Goal: Communication & Community: Answer question/provide support

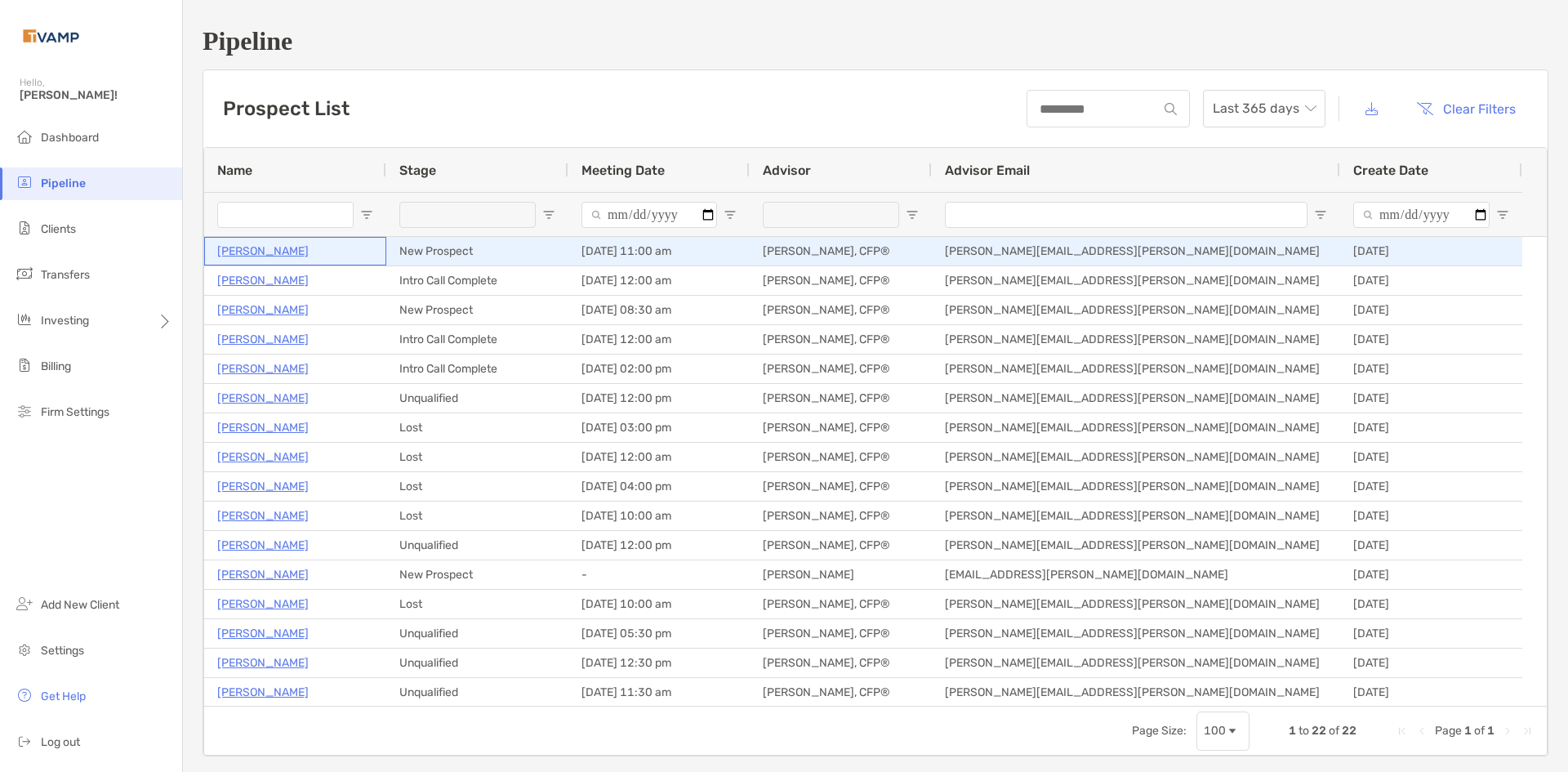
click at [259, 247] on p "[PERSON_NAME]" at bounding box center [262, 251] width 91 height 21
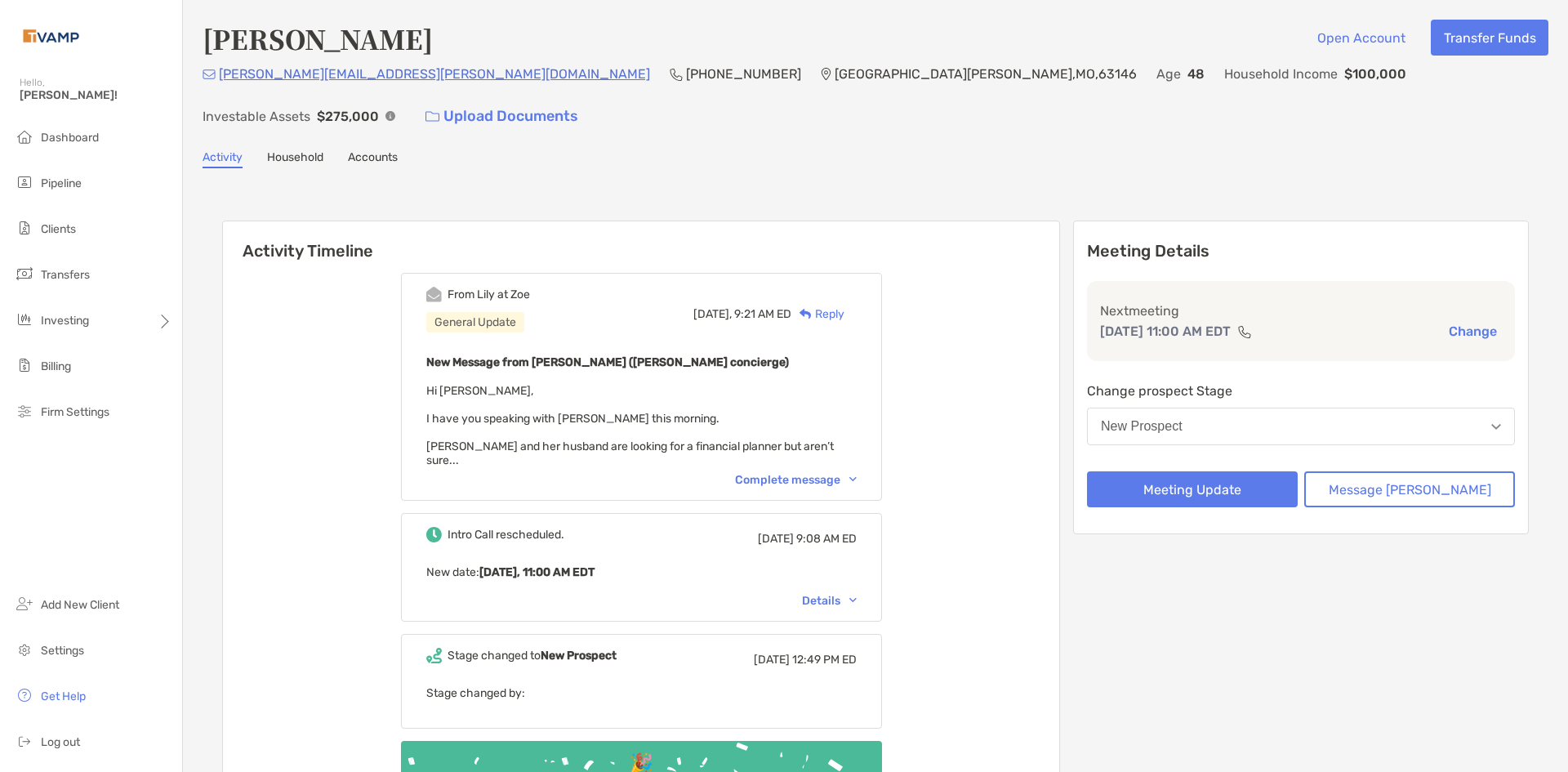
click at [342, 85] on p "[PERSON_NAME][EMAIL_ADDRESS][PERSON_NAME][DOMAIN_NAME]" at bounding box center [435, 74] width 432 height 21
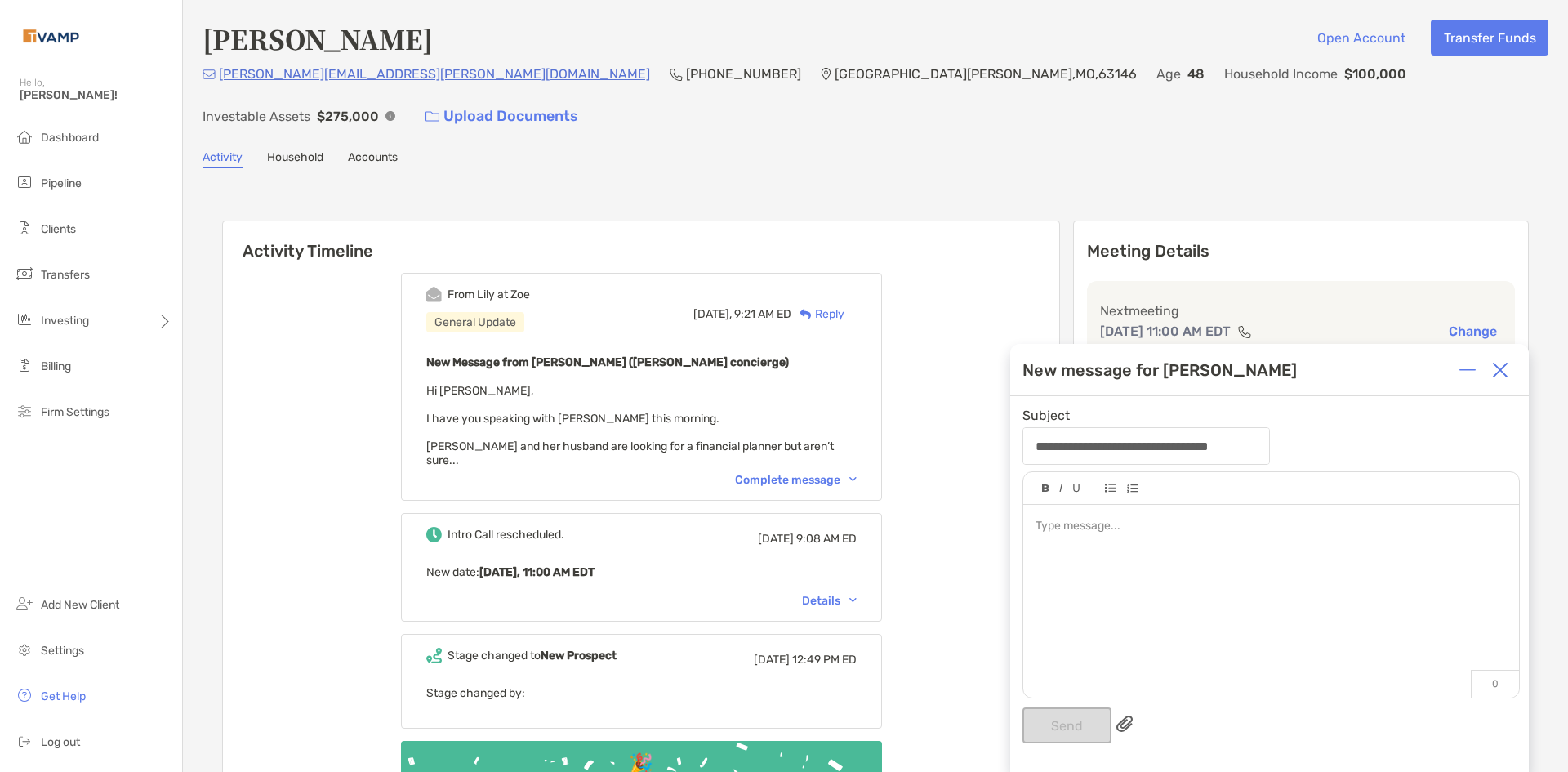
click at [1510, 363] on div at bounding box center [1499, 370] width 33 height 33
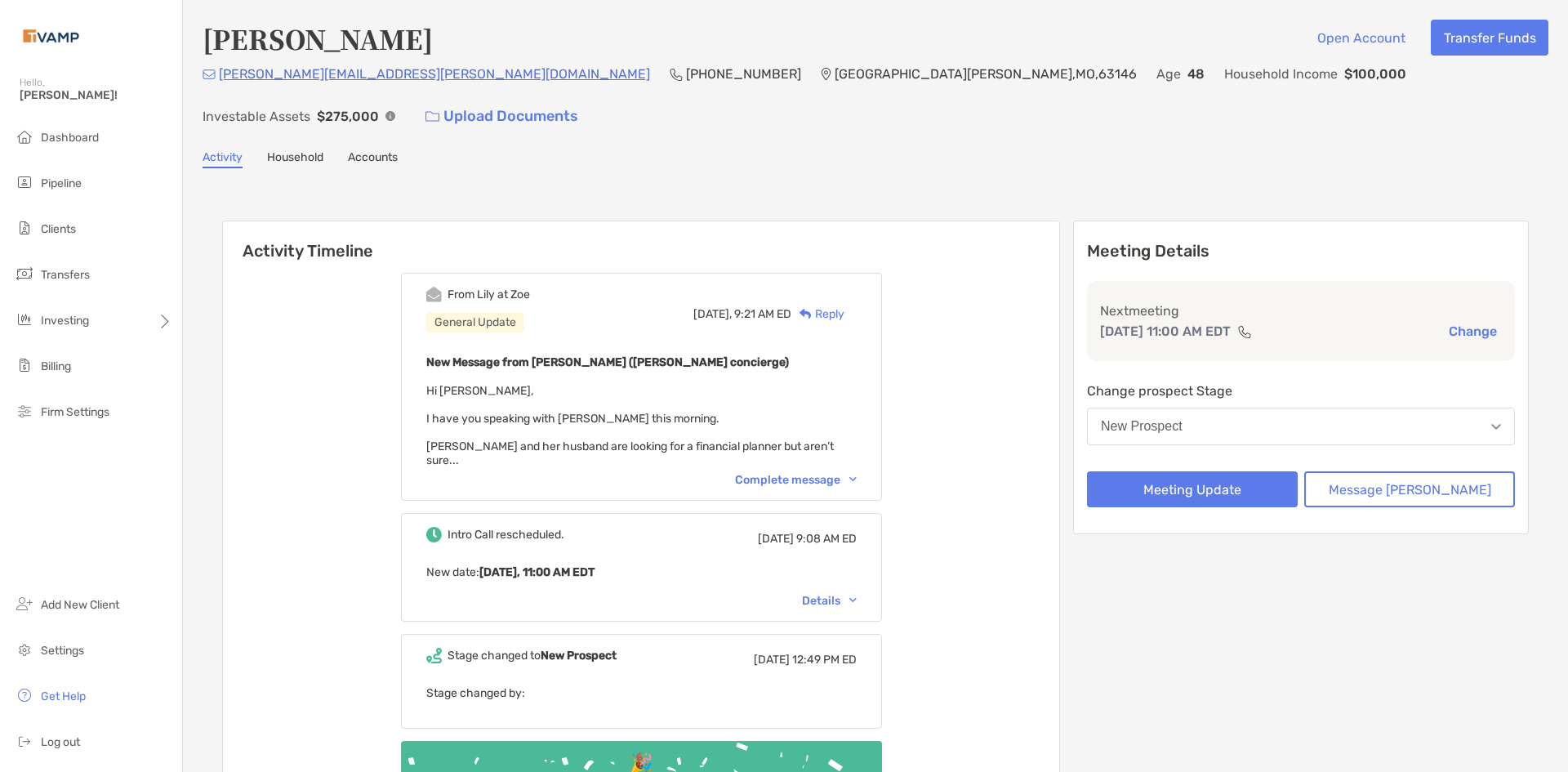
click at [837, 474] on div "Complete message" at bounding box center [795, 481] width 121 height 14
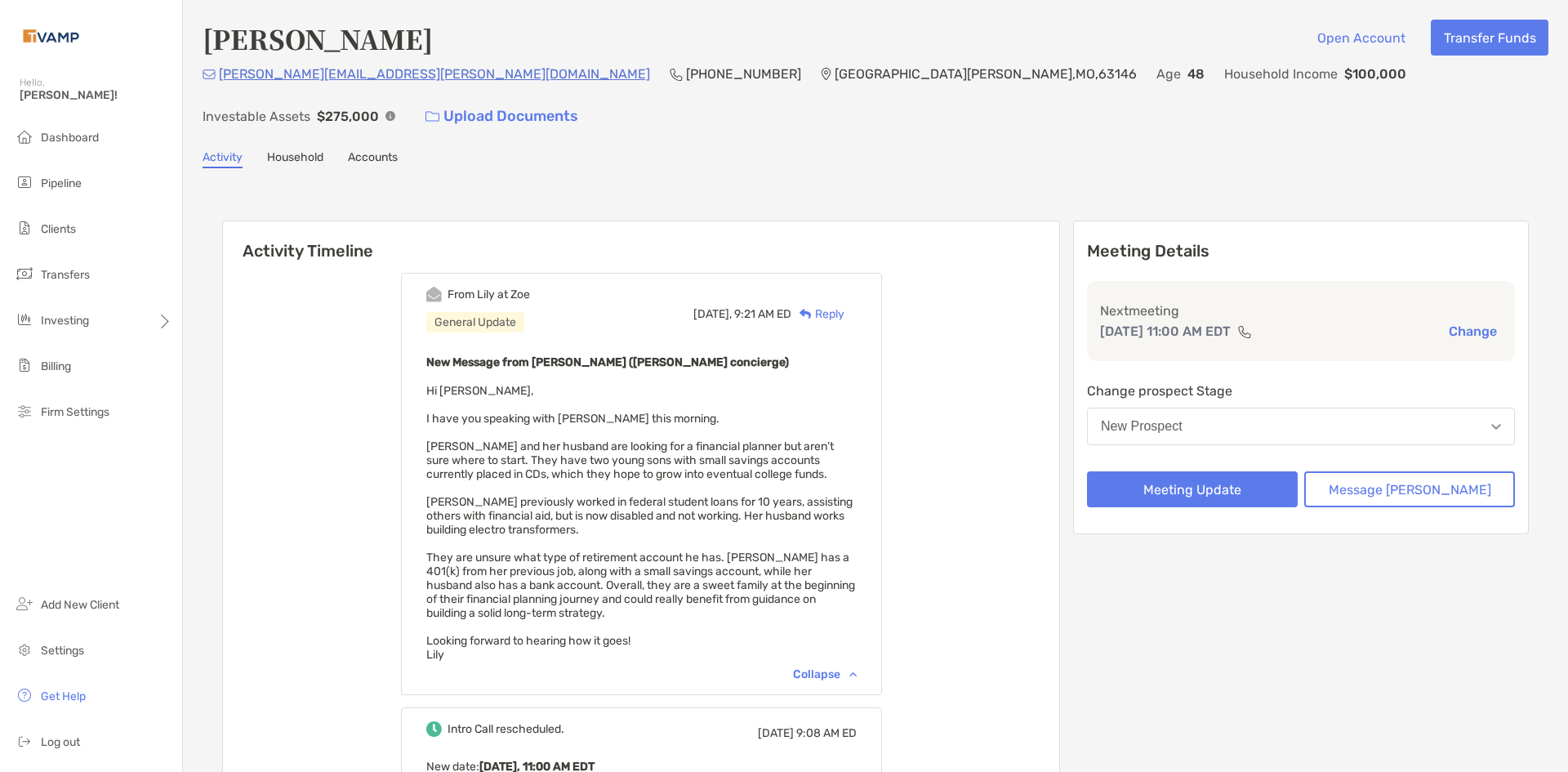
click at [844, 305] on div "Reply" at bounding box center [817, 313] width 53 height 17
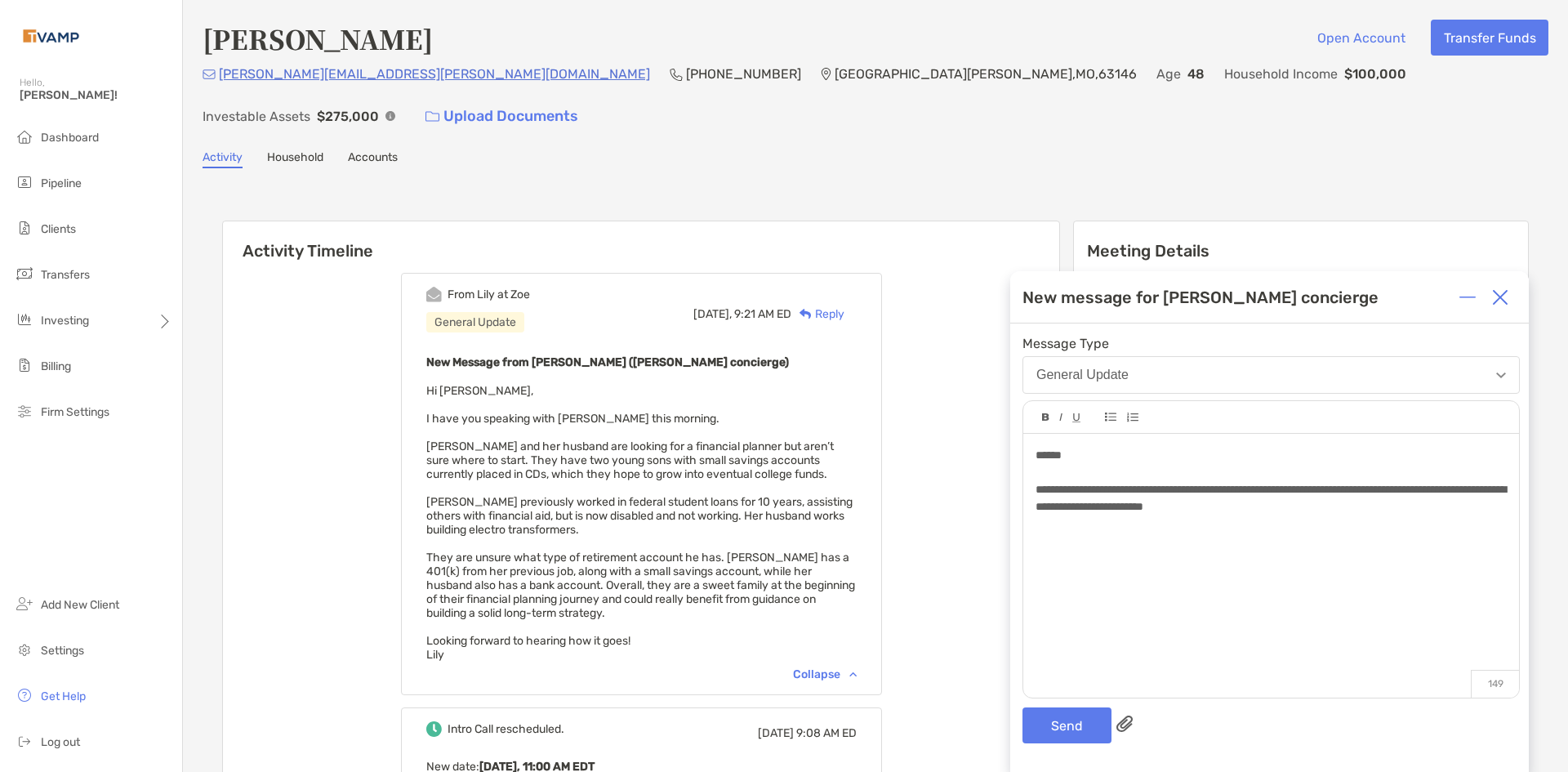
click at [1049, 746] on div "**********" at bounding box center [1270, 547] width 519 height 449
click at [1055, 718] on button "Send" at bounding box center [1067, 725] width 89 height 36
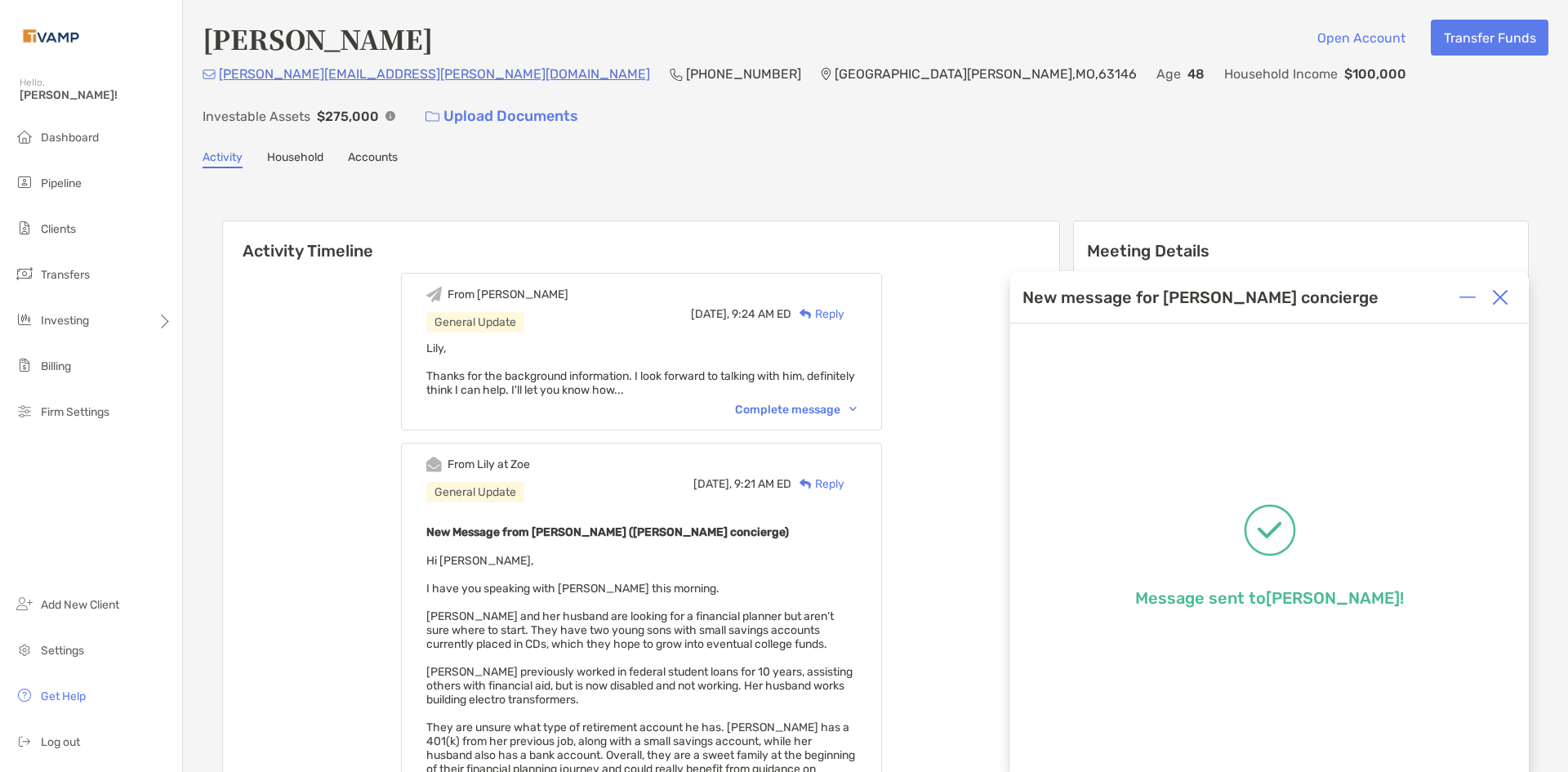
click at [1503, 301] on img at bounding box center [1500, 297] width 16 height 16
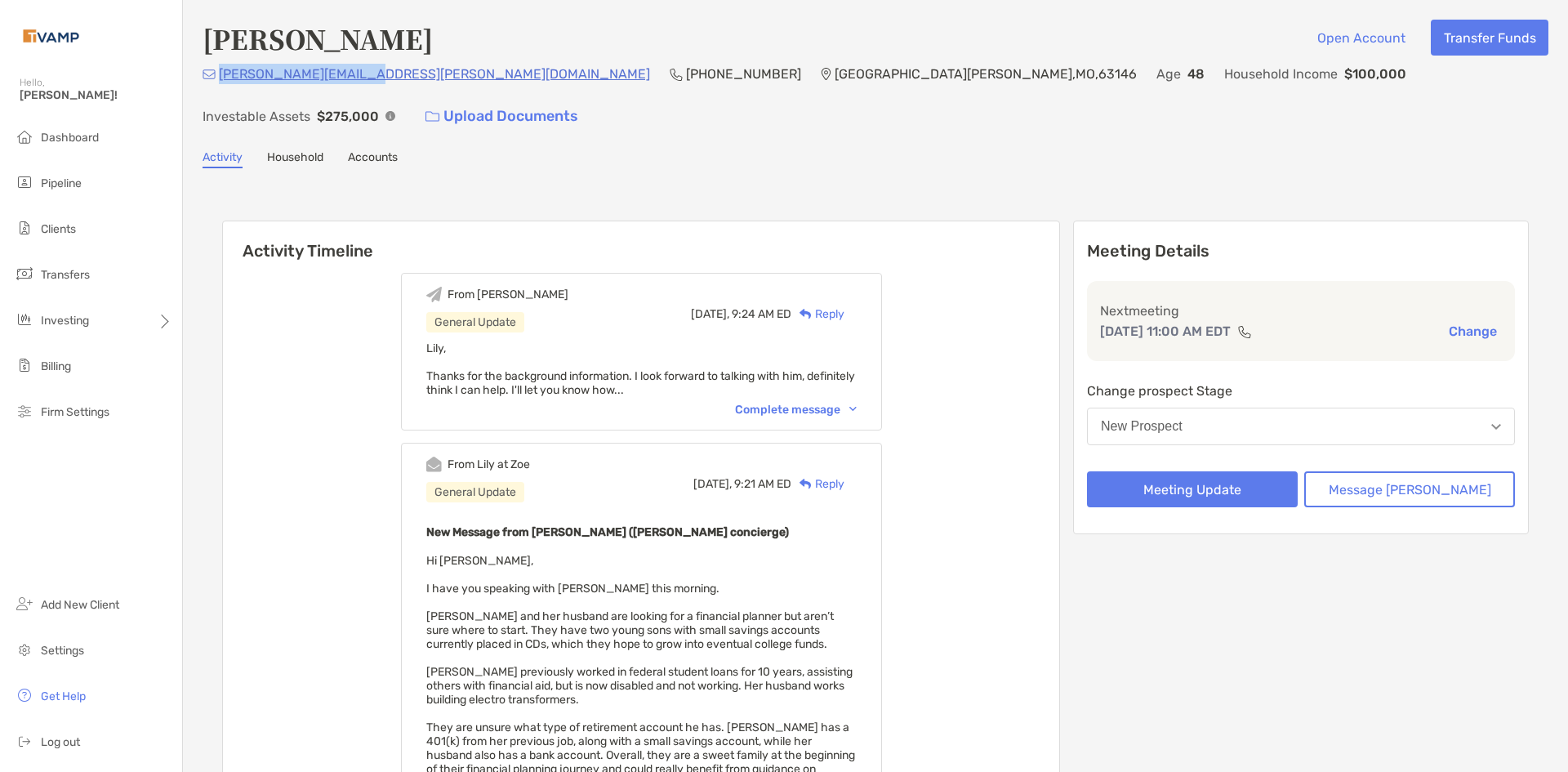
drag, startPoint x: 370, startPoint y: 84, endPoint x: 216, endPoint y: 90, distance: 154.1
click at [216, 90] on div "ann.m.basso@gmail.com (314) 267-5022 St. Louis , MO , 63146 Age 48 Household In…" at bounding box center [876, 98] width 1346 height 71
copy p "[PERSON_NAME][EMAIL_ADDRESS][PERSON_NAME][DOMAIN_NAME]"
